Goal: Check status: Check status

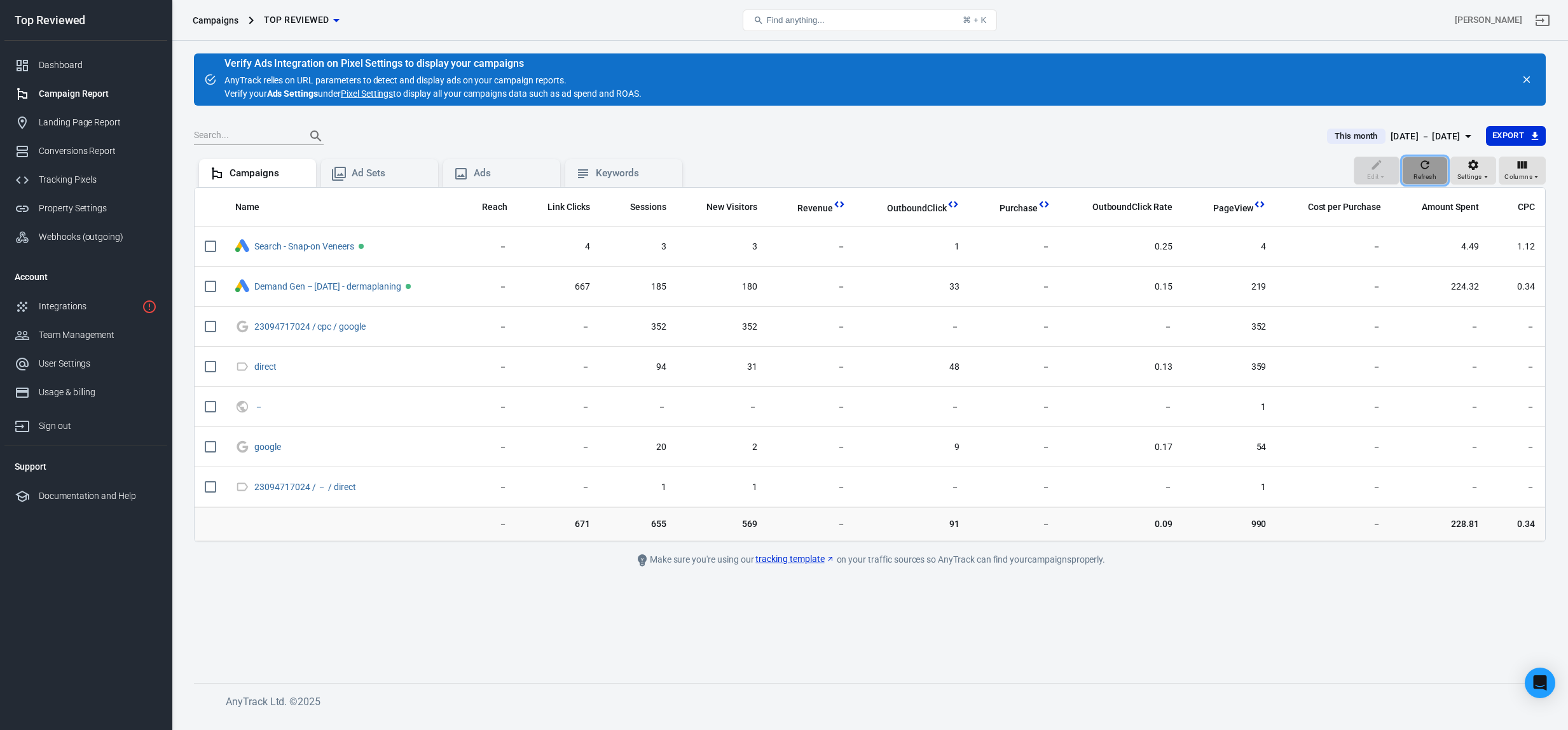
click at [1425, 173] on span "Refresh" at bounding box center [1424, 177] width 23 height 12
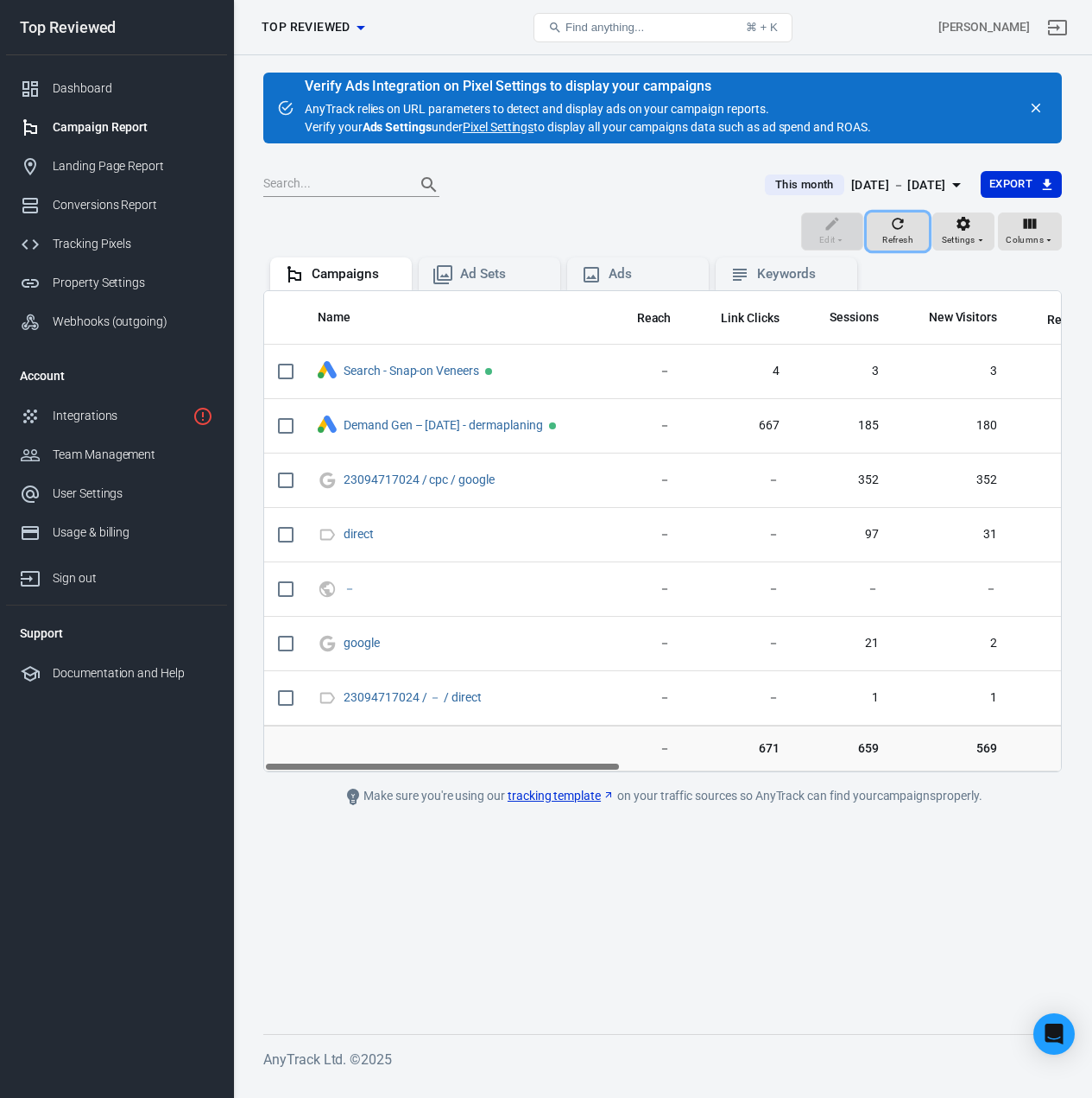
click at [906, 222] on icon "button" at bounding box center [898, 223] width 17 height 17
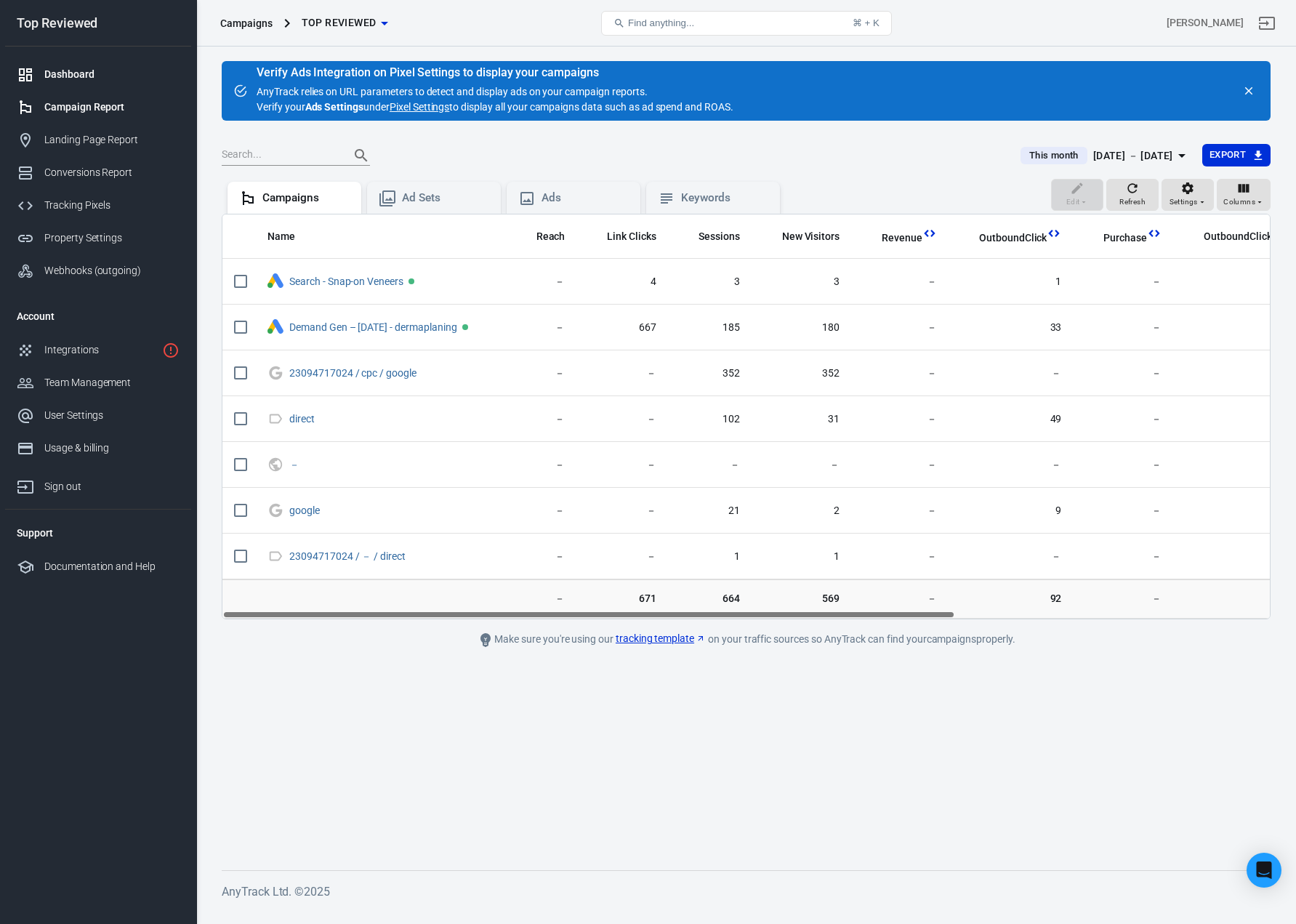
click at [111, 78] on div "Dashboard" at bounding box center [112, 74] width 135 height 15
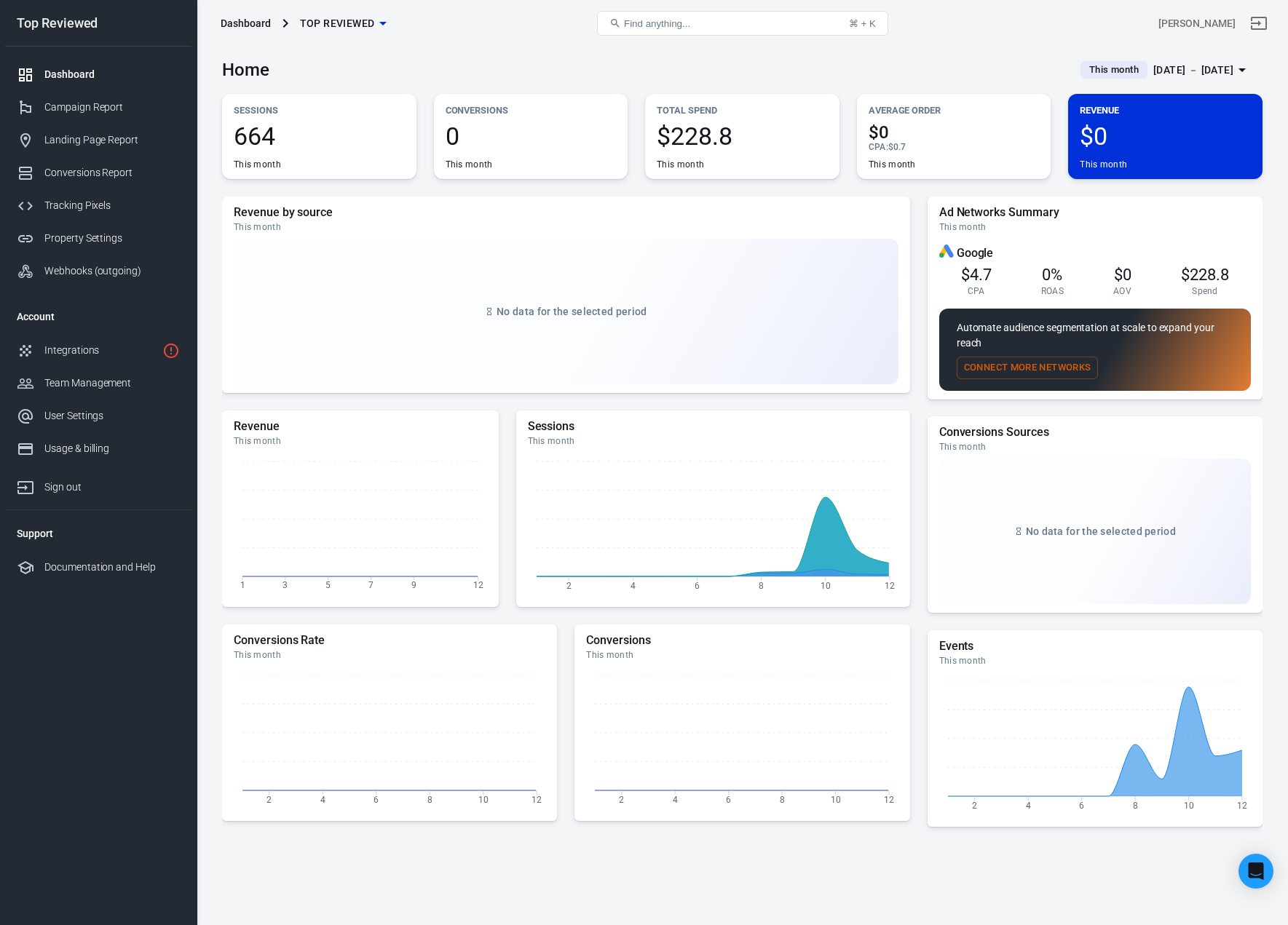
click at [1119, 71] on span "This month" at bounding box center [1113, 69] width 61 height 14
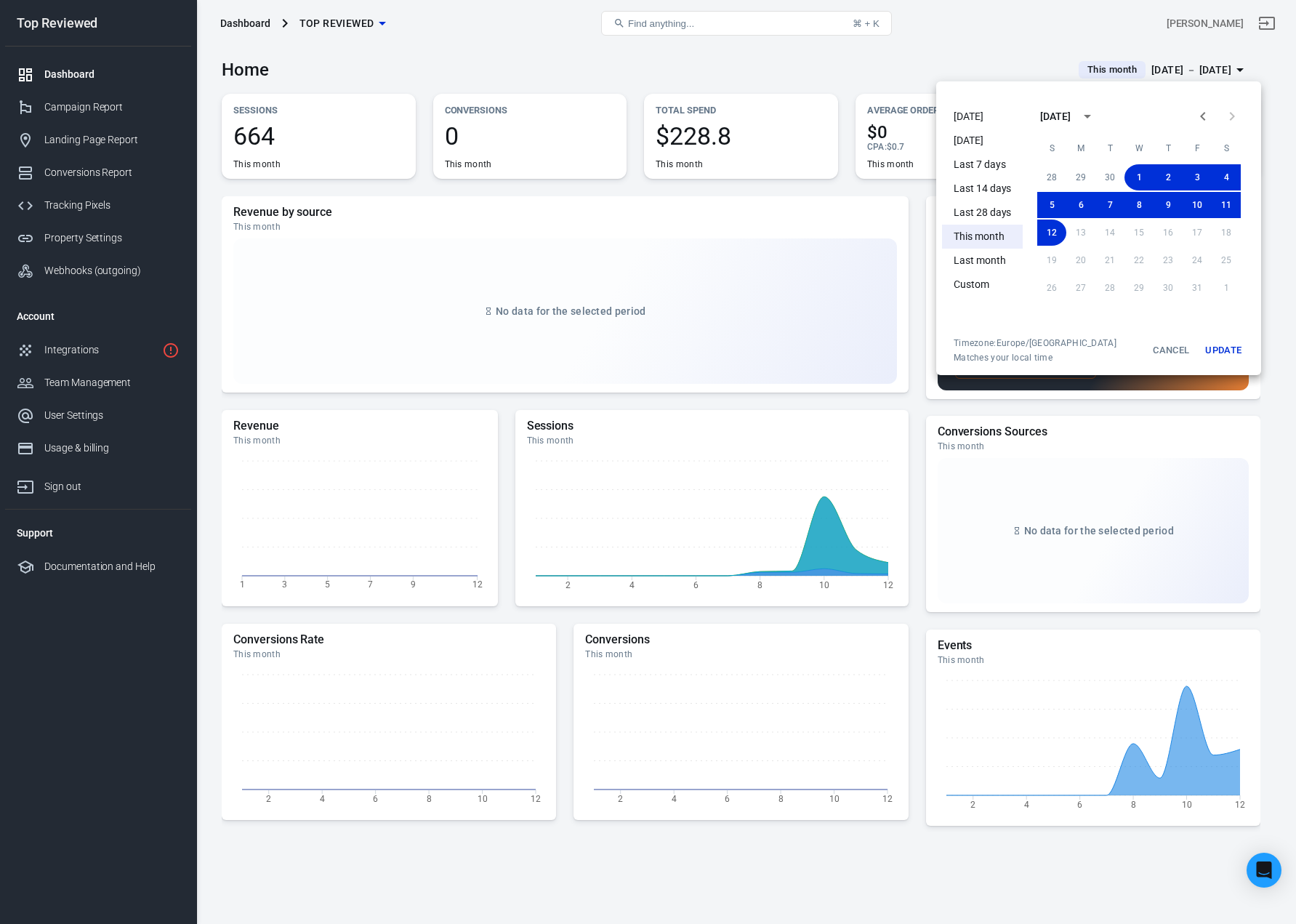
click at [1091, 71] on div at bounding box center [648, 462] width 1296 height 924
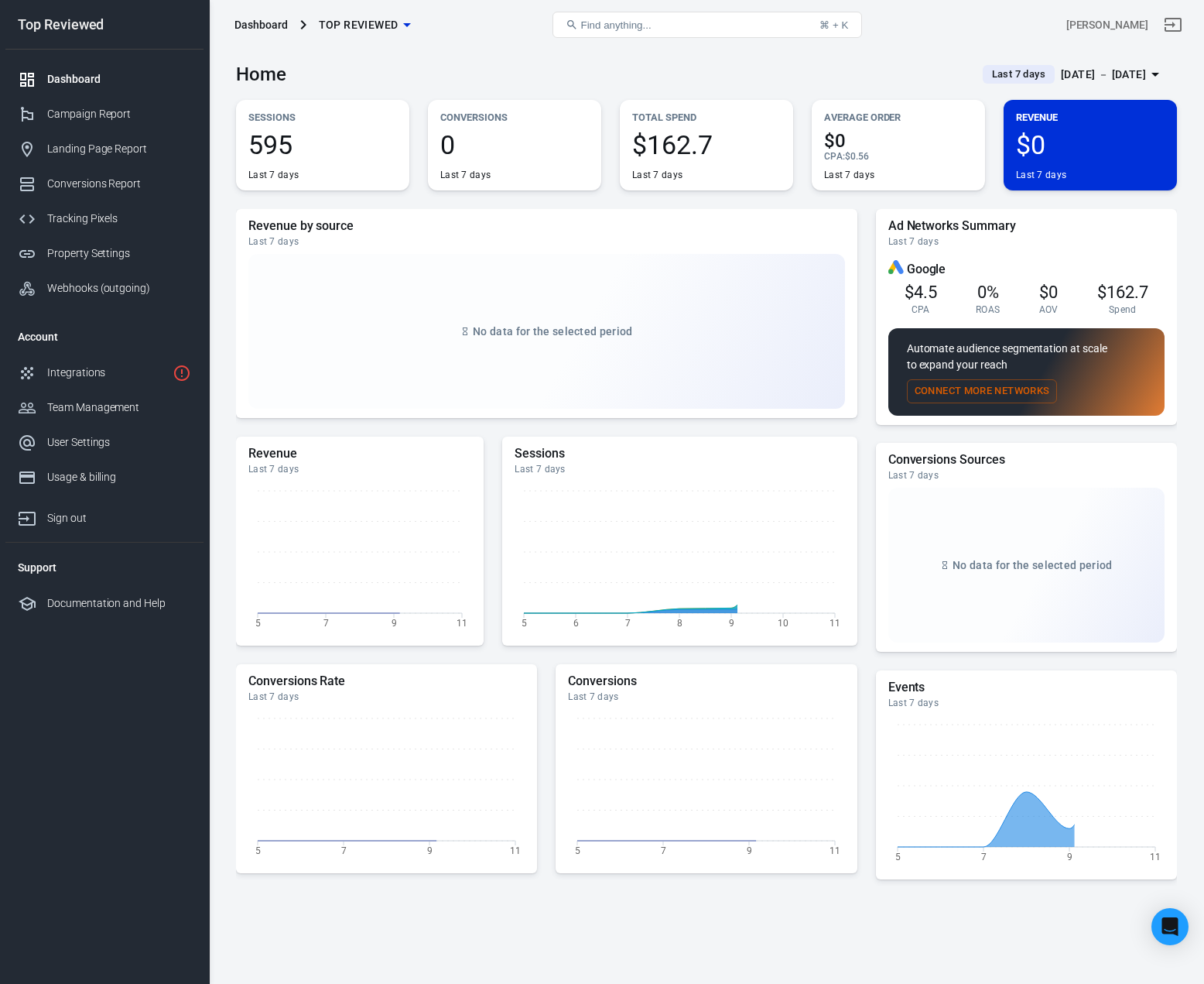
click at [986, 76] on span "Last 7 days" at bounding box center [1018, 74] width 66 height 15
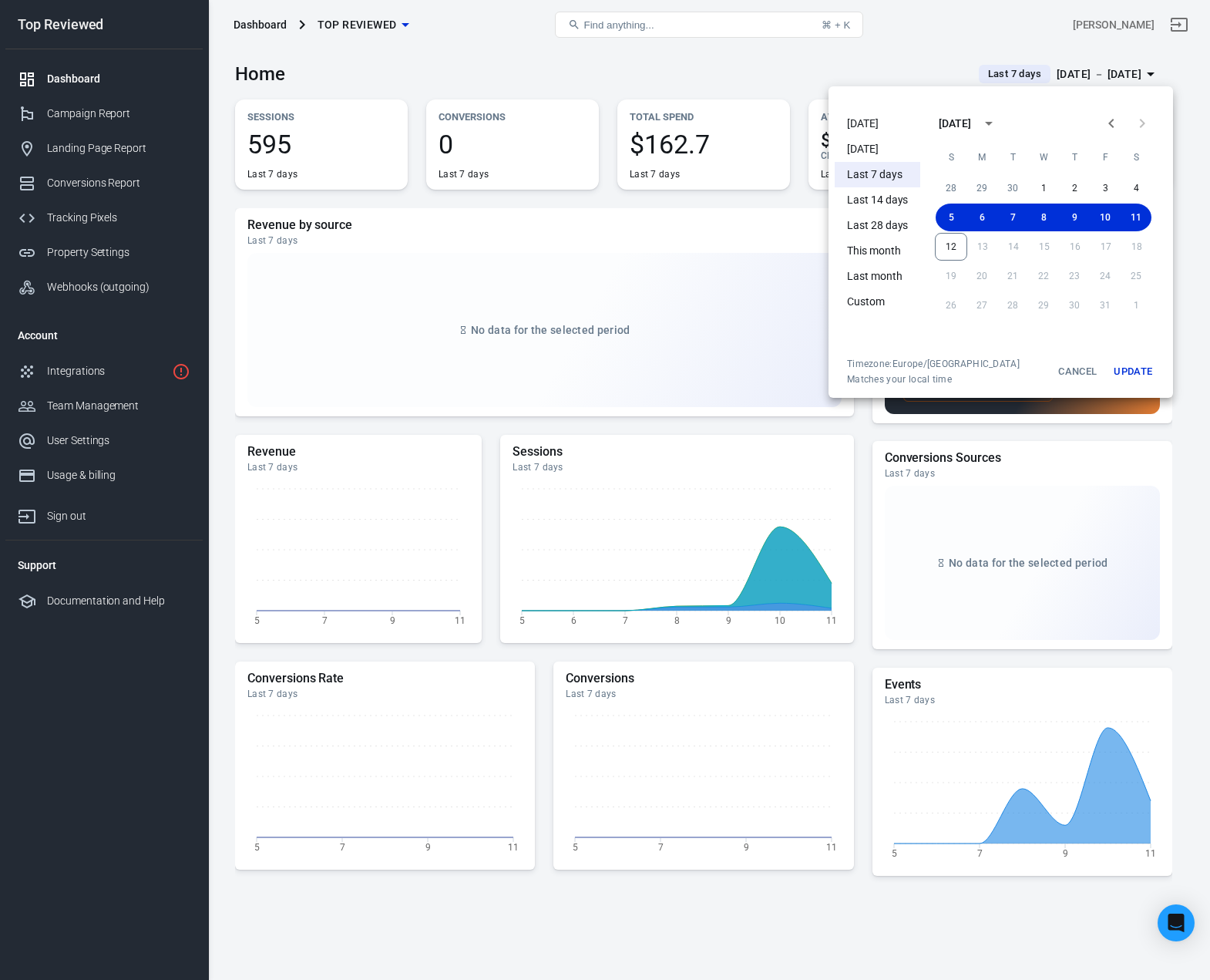
click at [880, 245] on li "This month" at bounding box center [877, 250] width 86 height 26
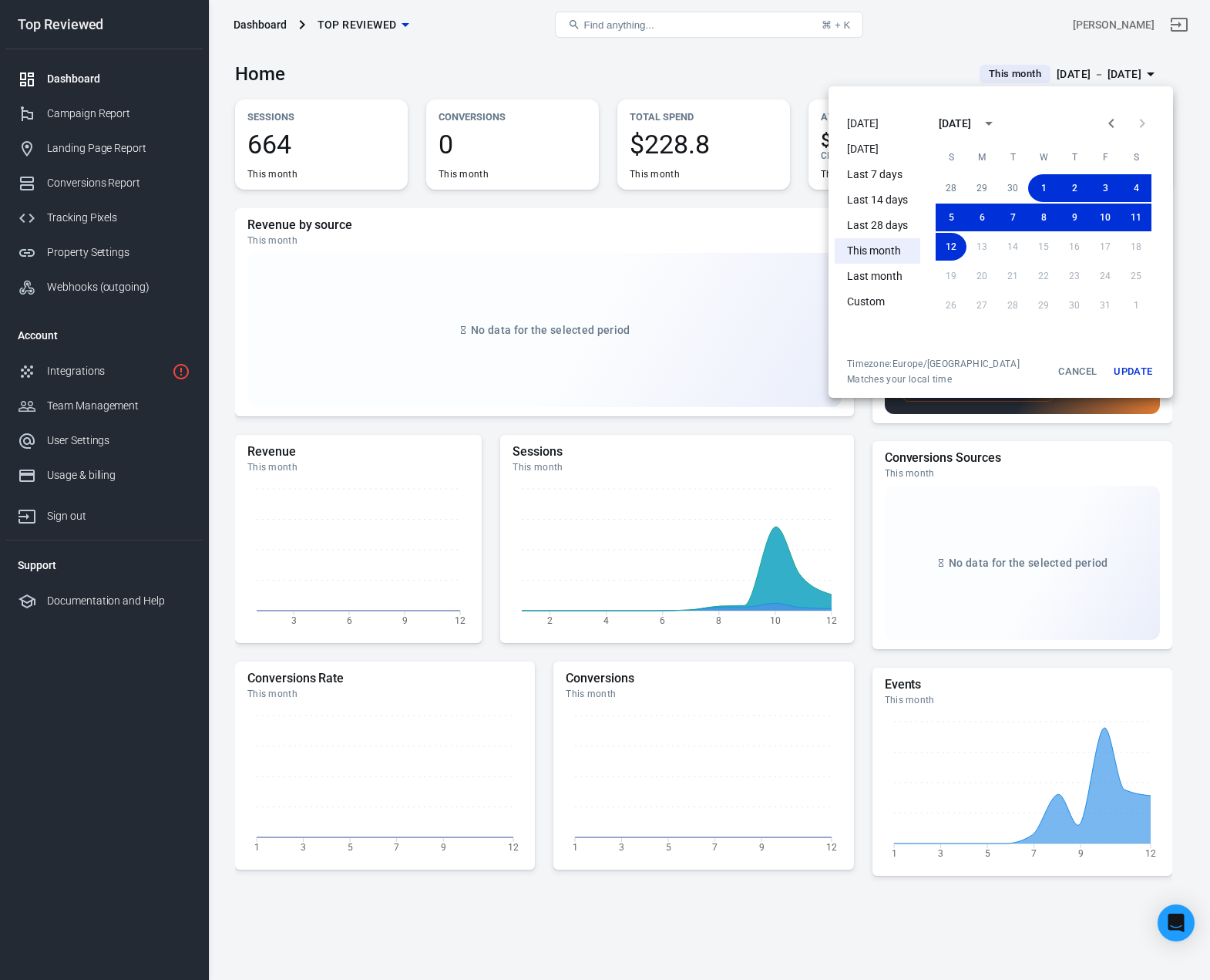
click at [808, 69] on div at bounding box center [605, 490] width 1210 height 980
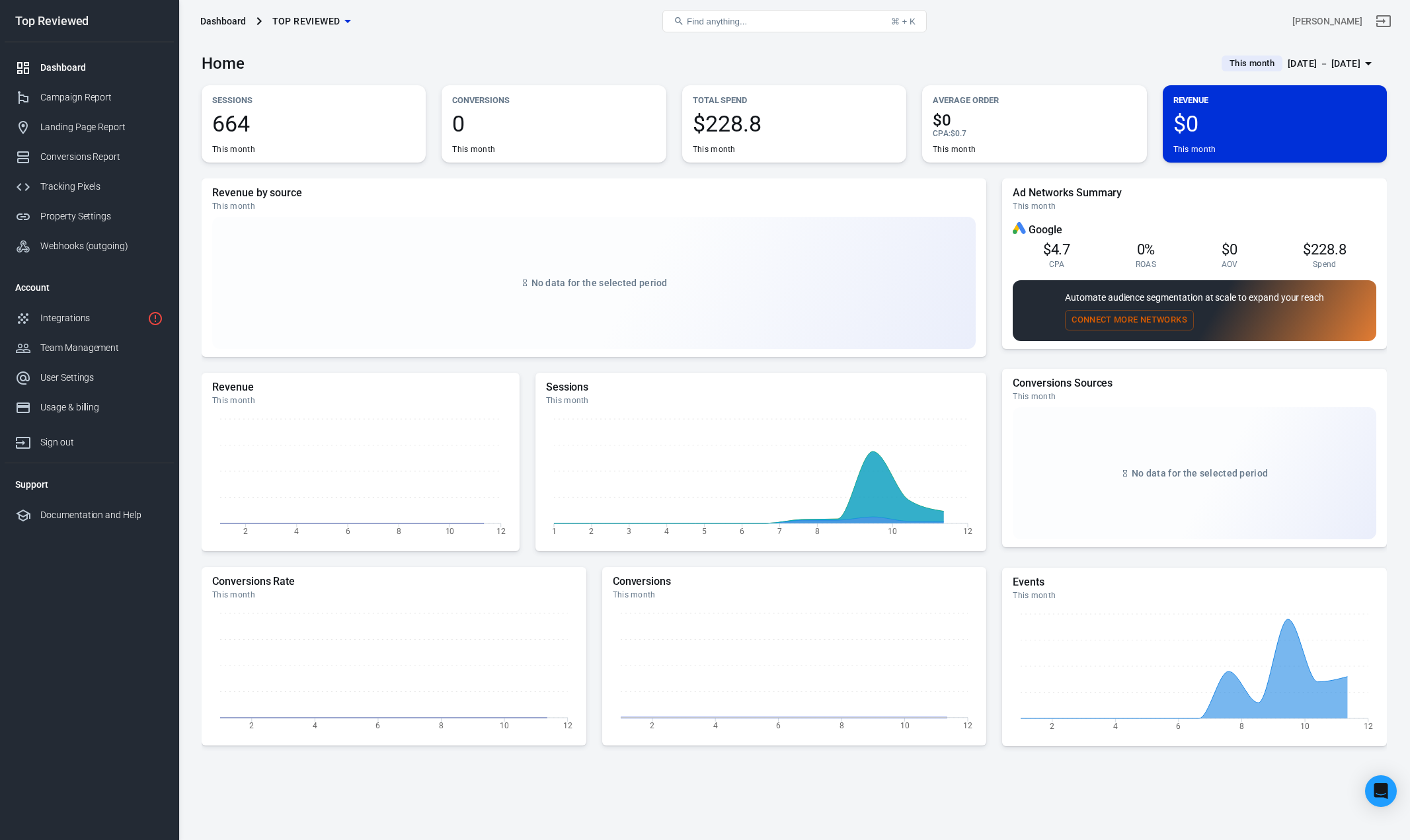
click at [1114, 8] on div "[PERSON_NAME]" at bounding box center [1196, 21] width 396 height 32
